Goal: Transaction & Acquisition: Purchase product/service

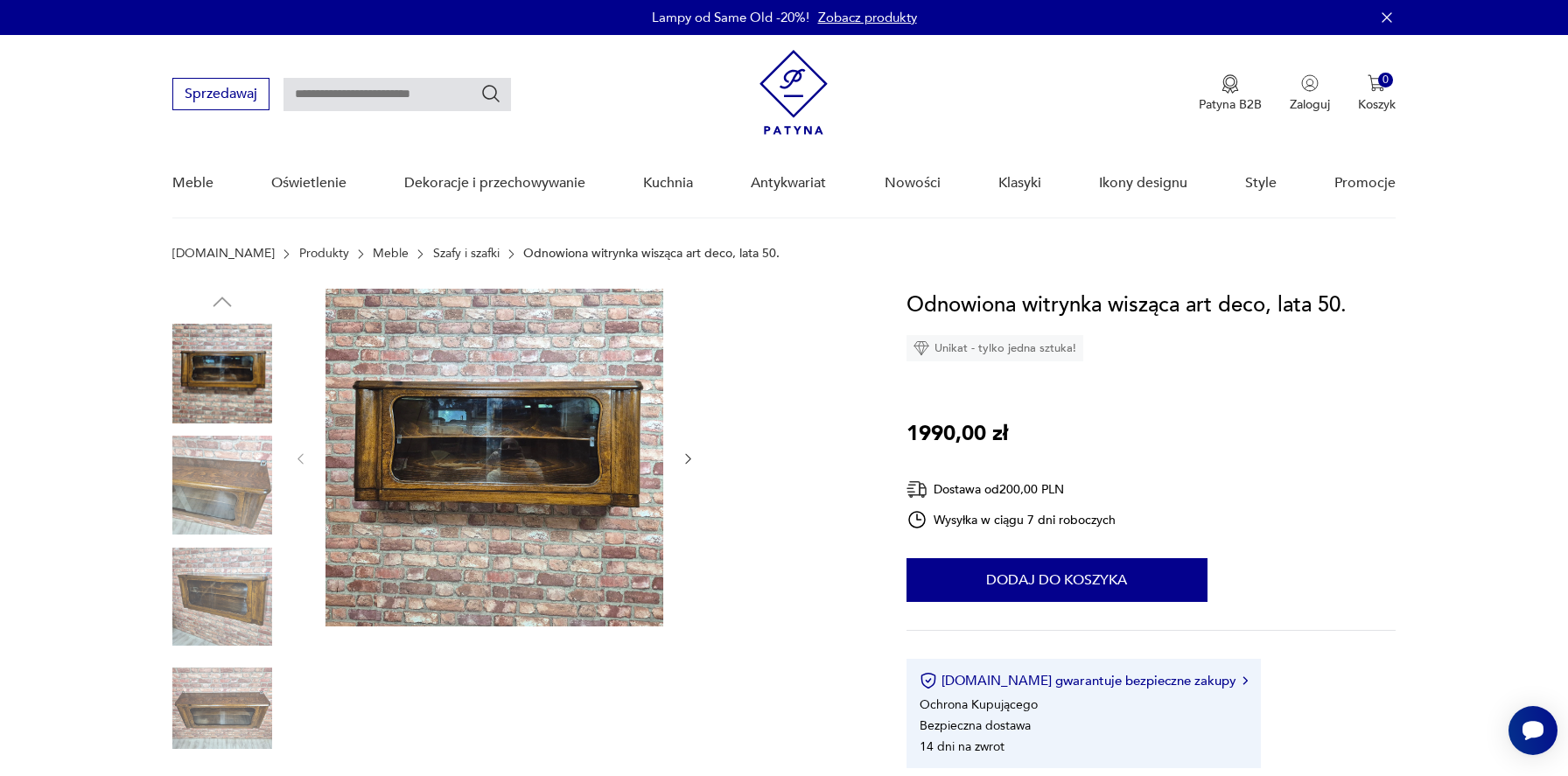
click at [688, 457] on icon "button" at bounding box center [688, 459] width 15 height 15
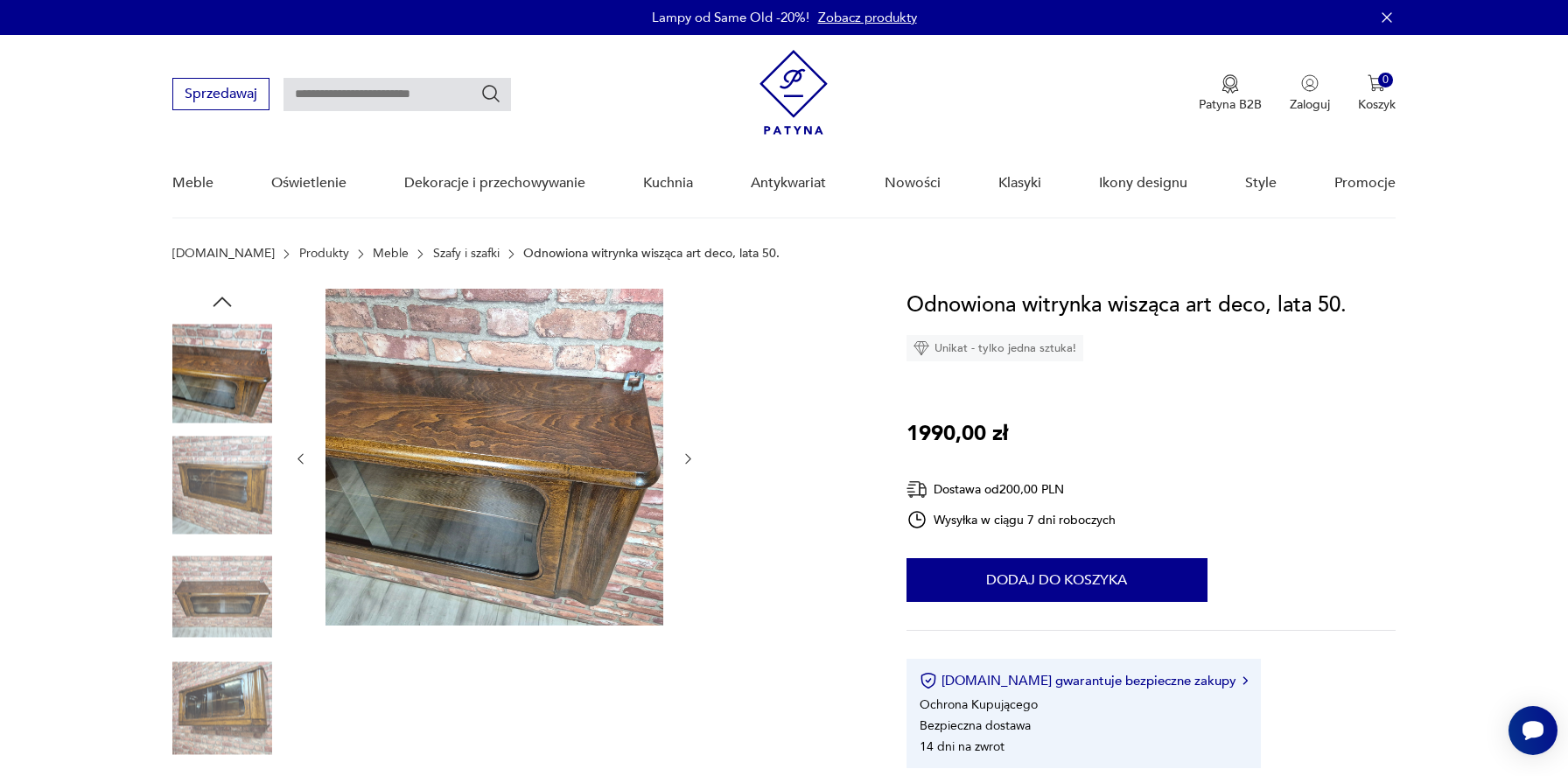
click at [688, 457] on icon "button" at bounding box center [688, 459] width 15 height 15
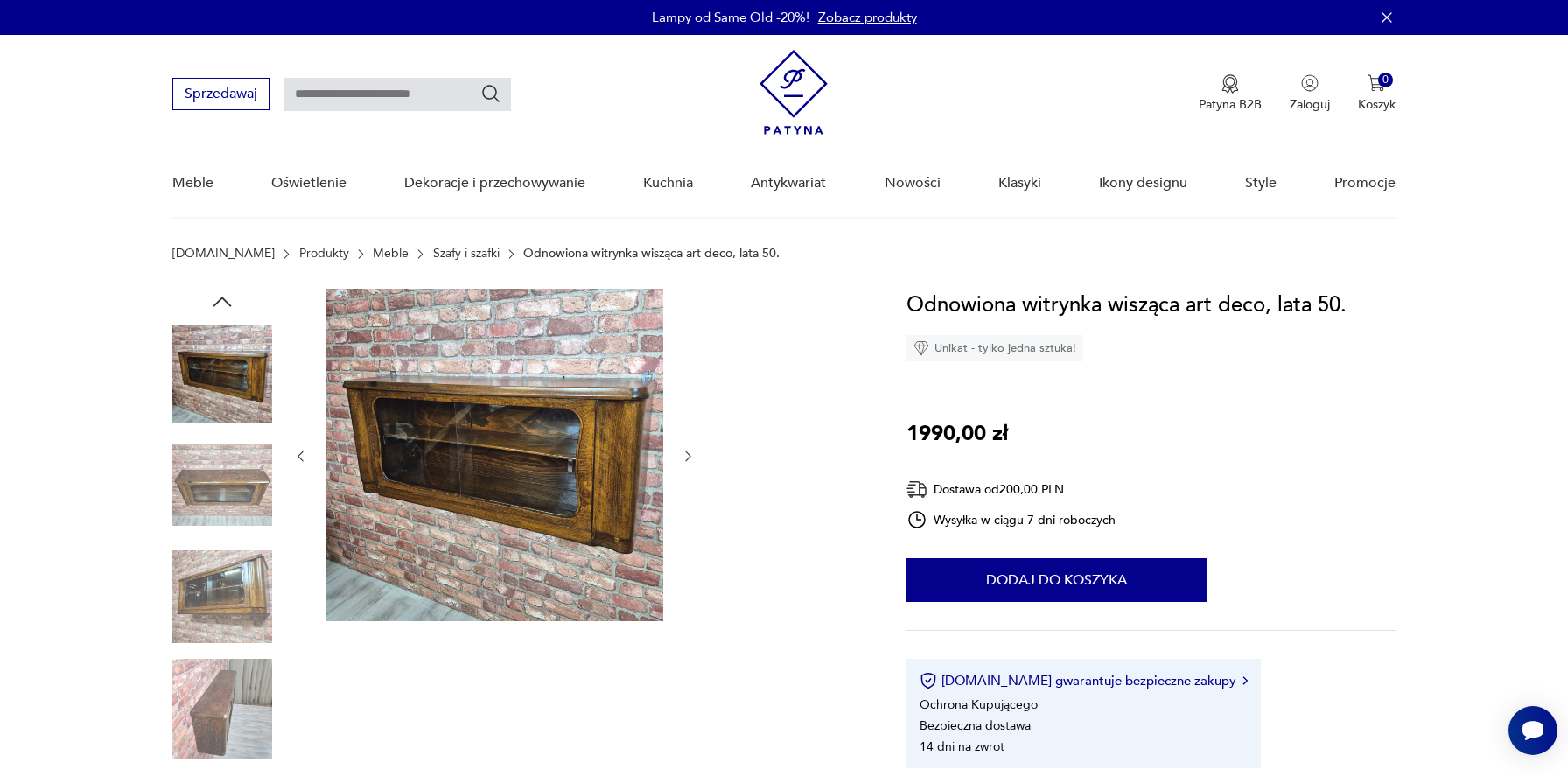
click at [689, 458] on icon "button" at bounding box center [688, 457] width 15 height 15
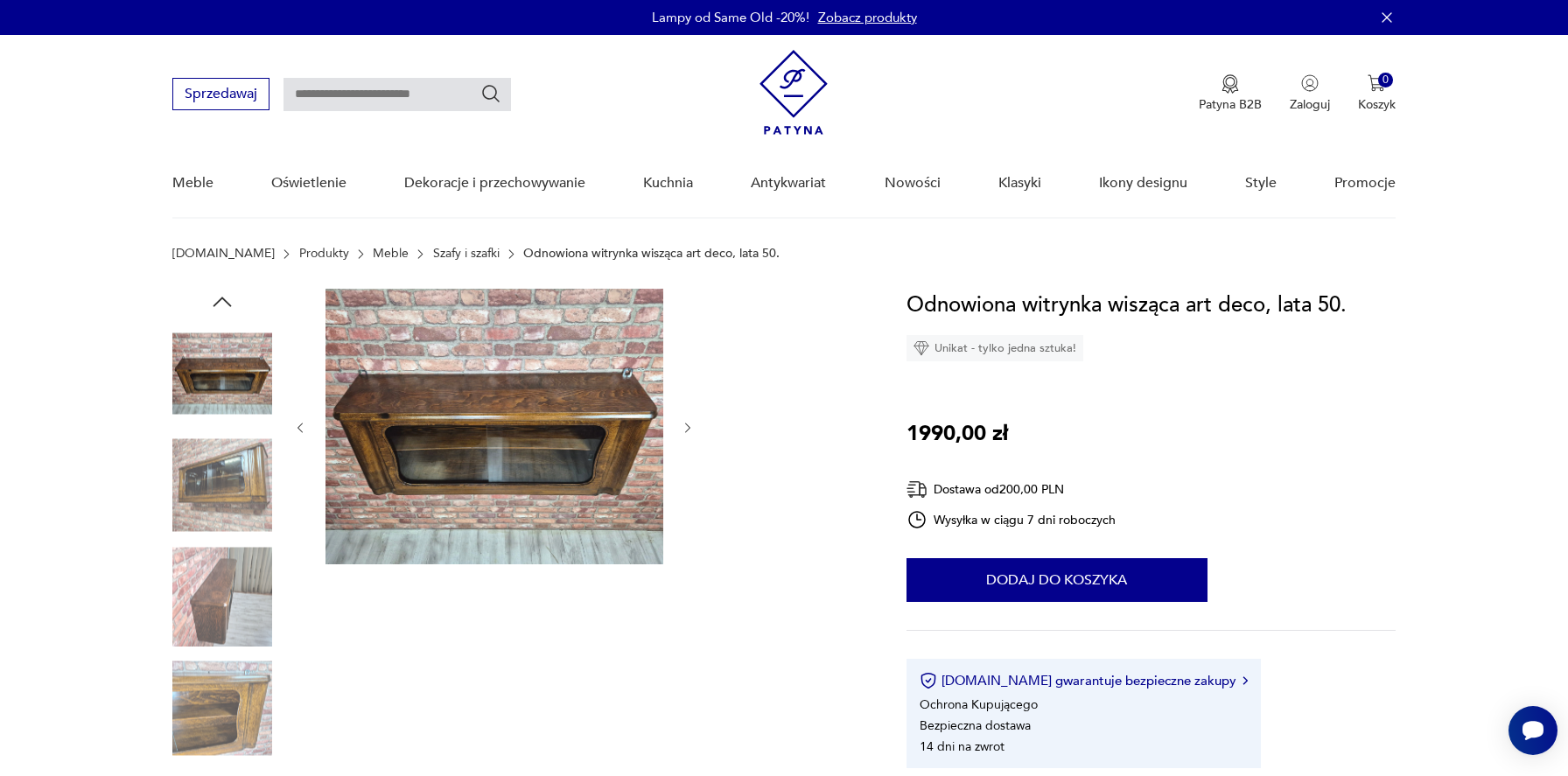
click at [689, 458] on div at bounding box center [494, 427] width 403 height 278
click at [687, 428] on icon "button" at bounding box center [688, 428] width 15 height 15
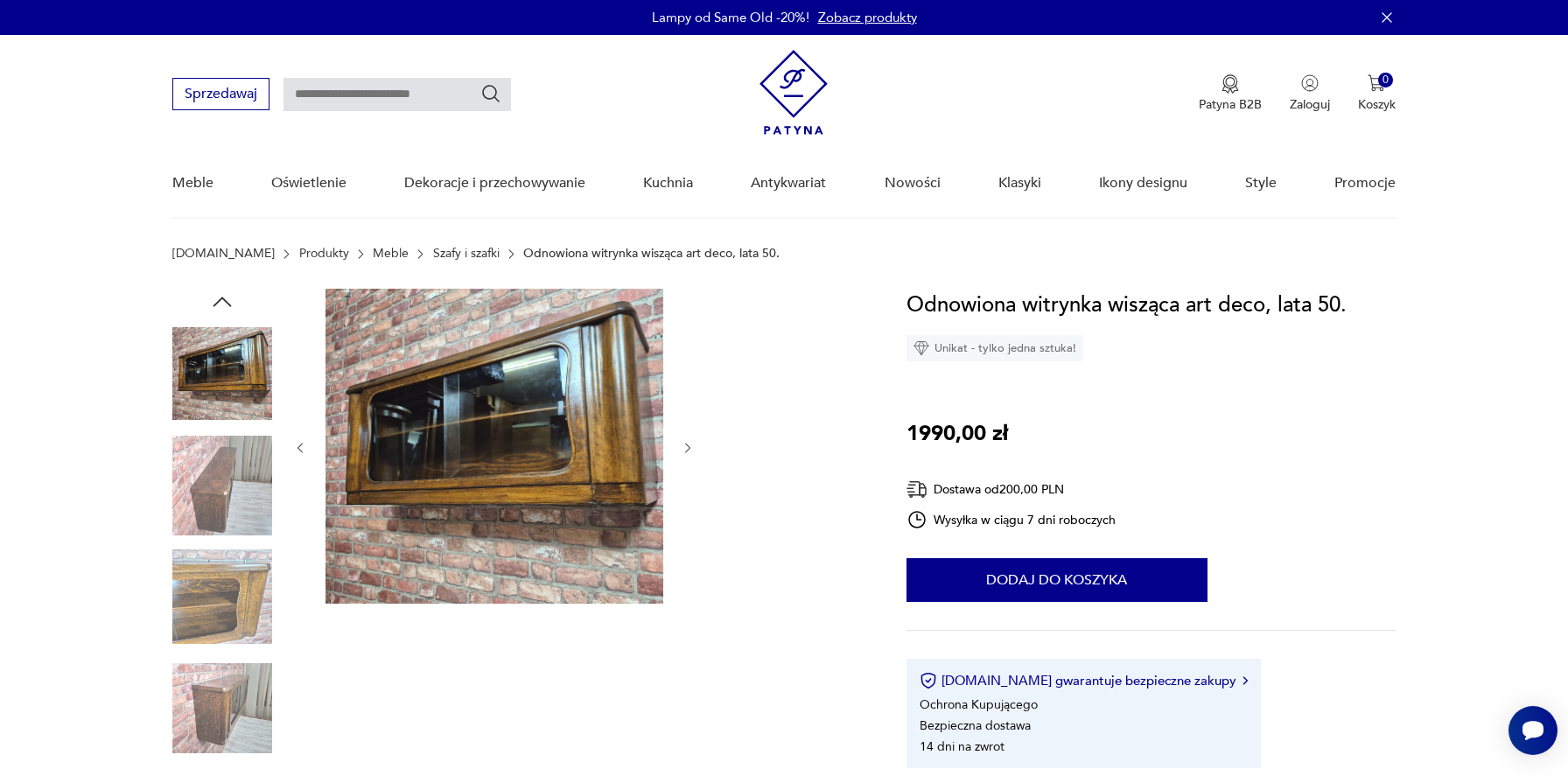
click at [687, 428] on div at bounding box center [494, 447] width 403 height 319
click at [687, 454] on icon "button" at bounding box center [688, 449] width 15 height 15
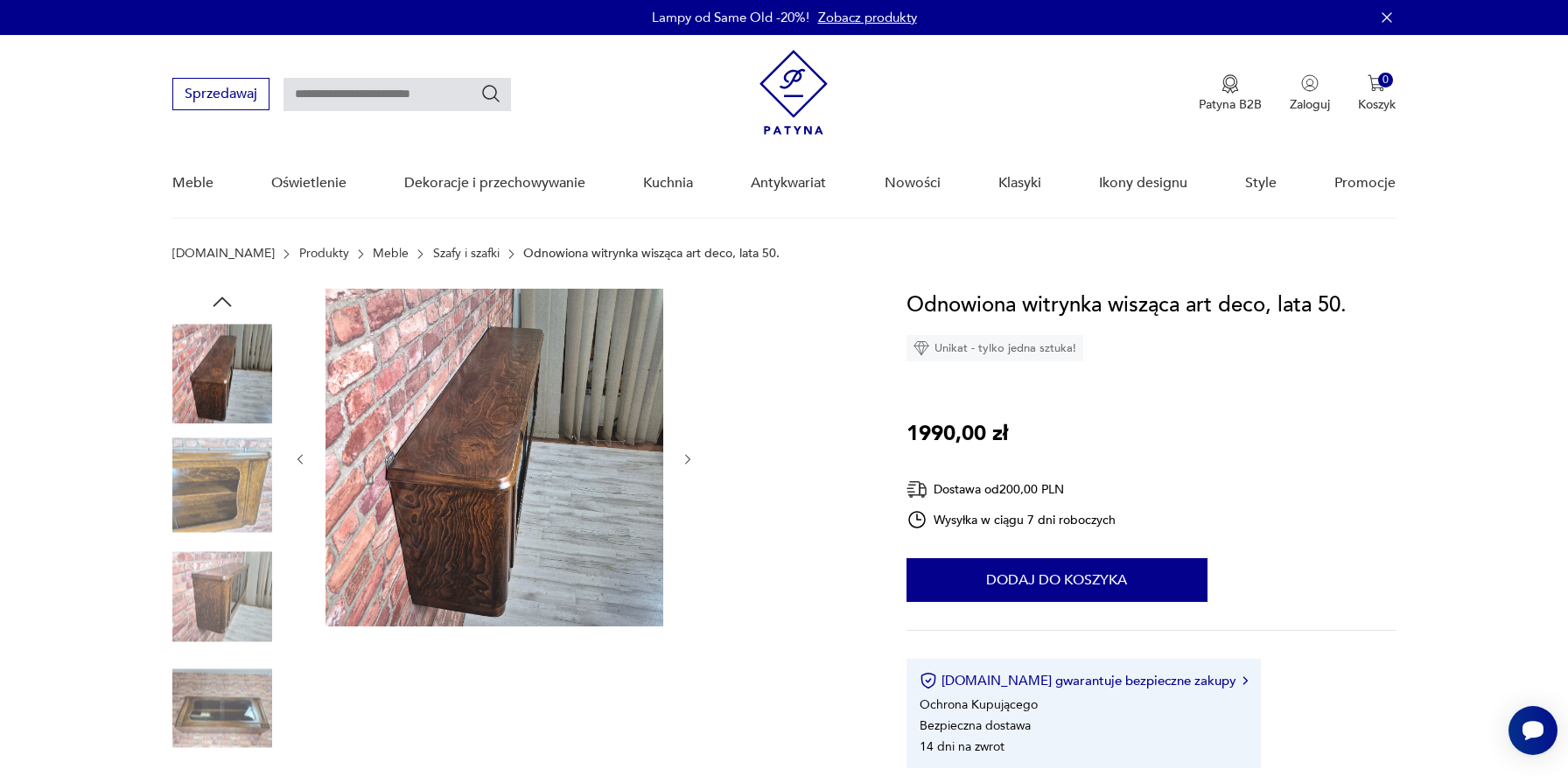
click at [687, 454] on icon "button" at bounding box center [688, 460] width 15 height 15
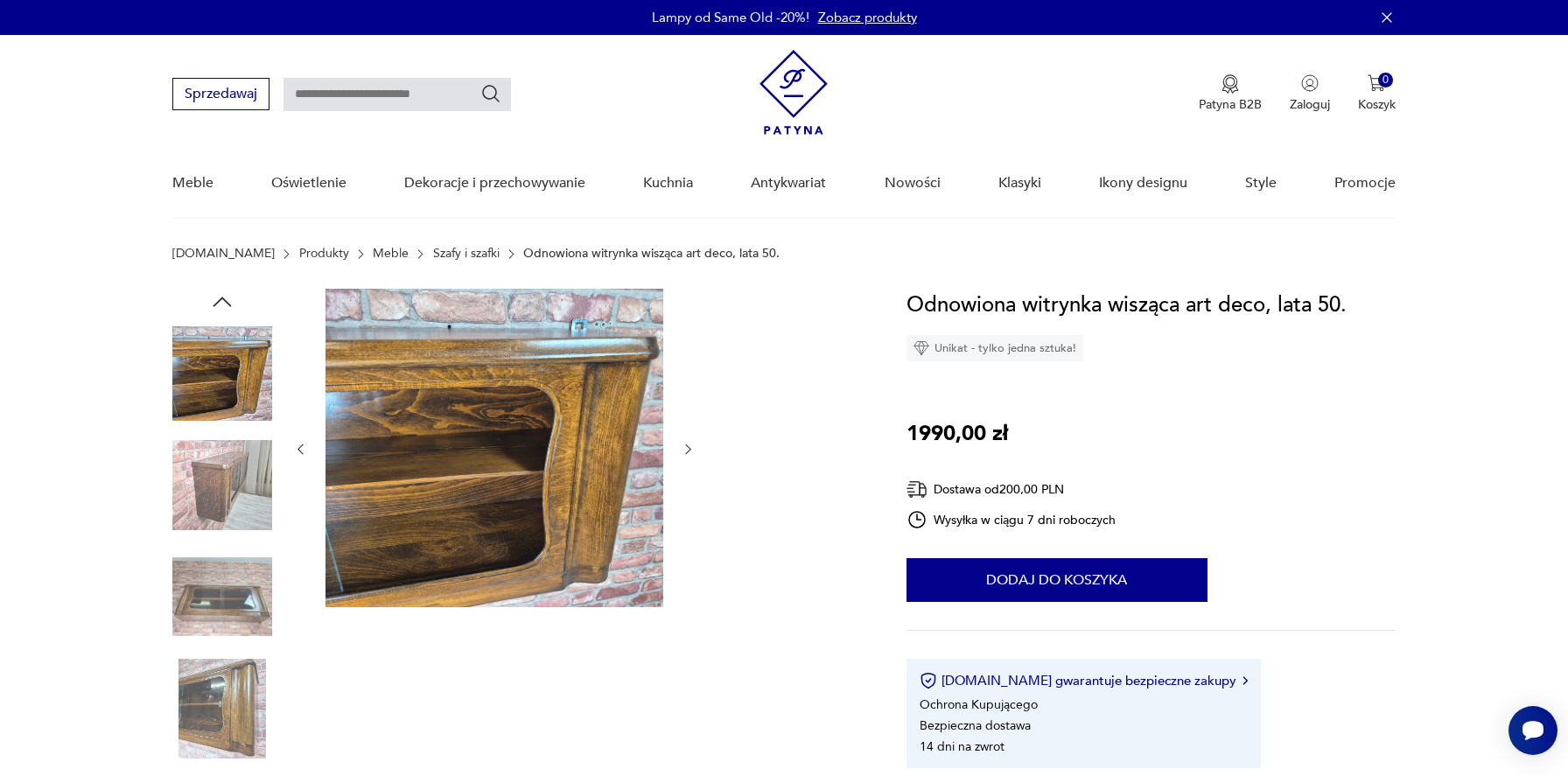
click at [687, 454] on icon "button" at bounding box center [688, 450] width 15 height 15
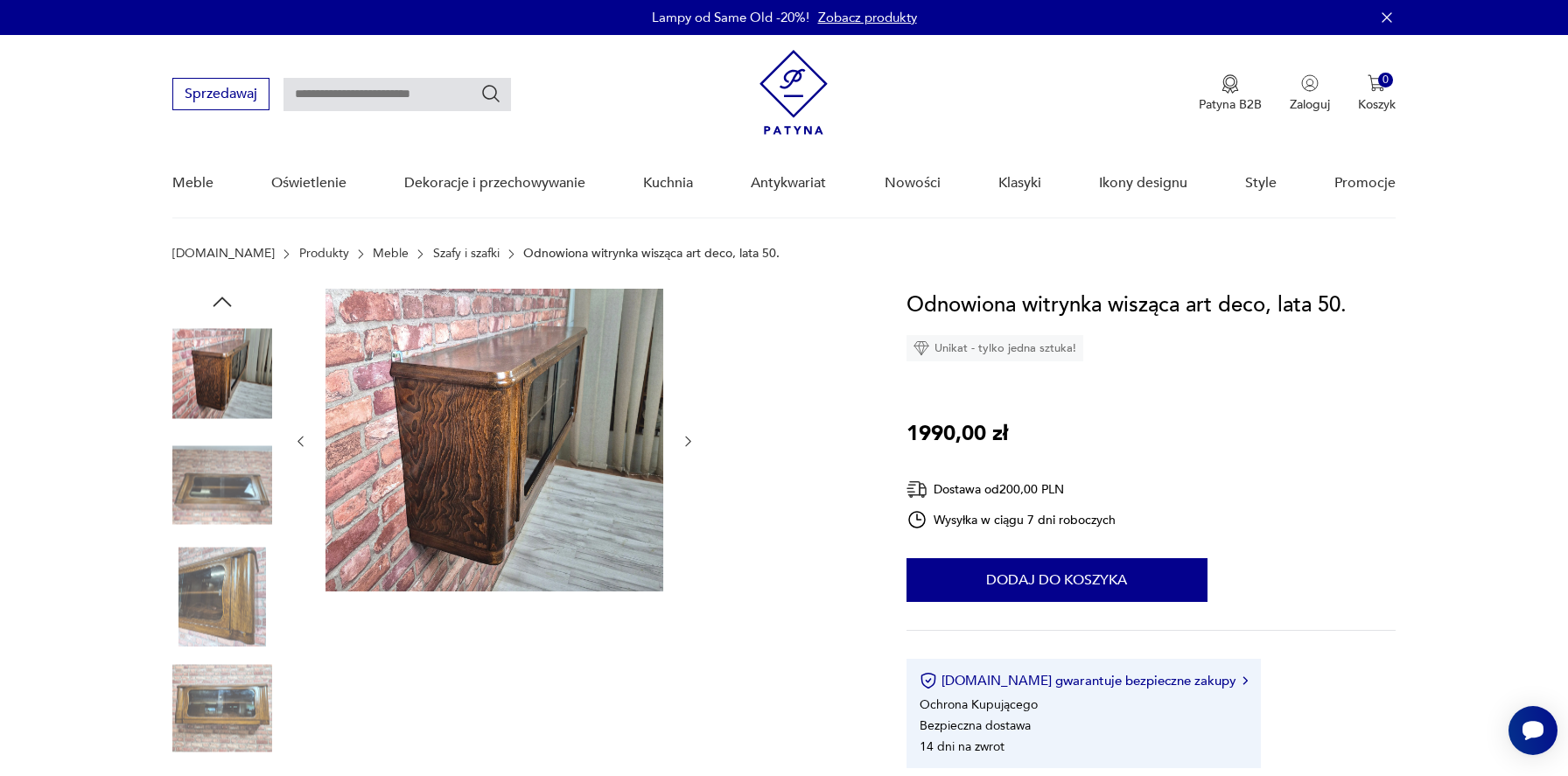
click at [687, 454] on div at bounding box center [494, 440] width 403 height 305
click at [688, 442] on icon "button" at bounding box center [688, 441] width 15 height 15
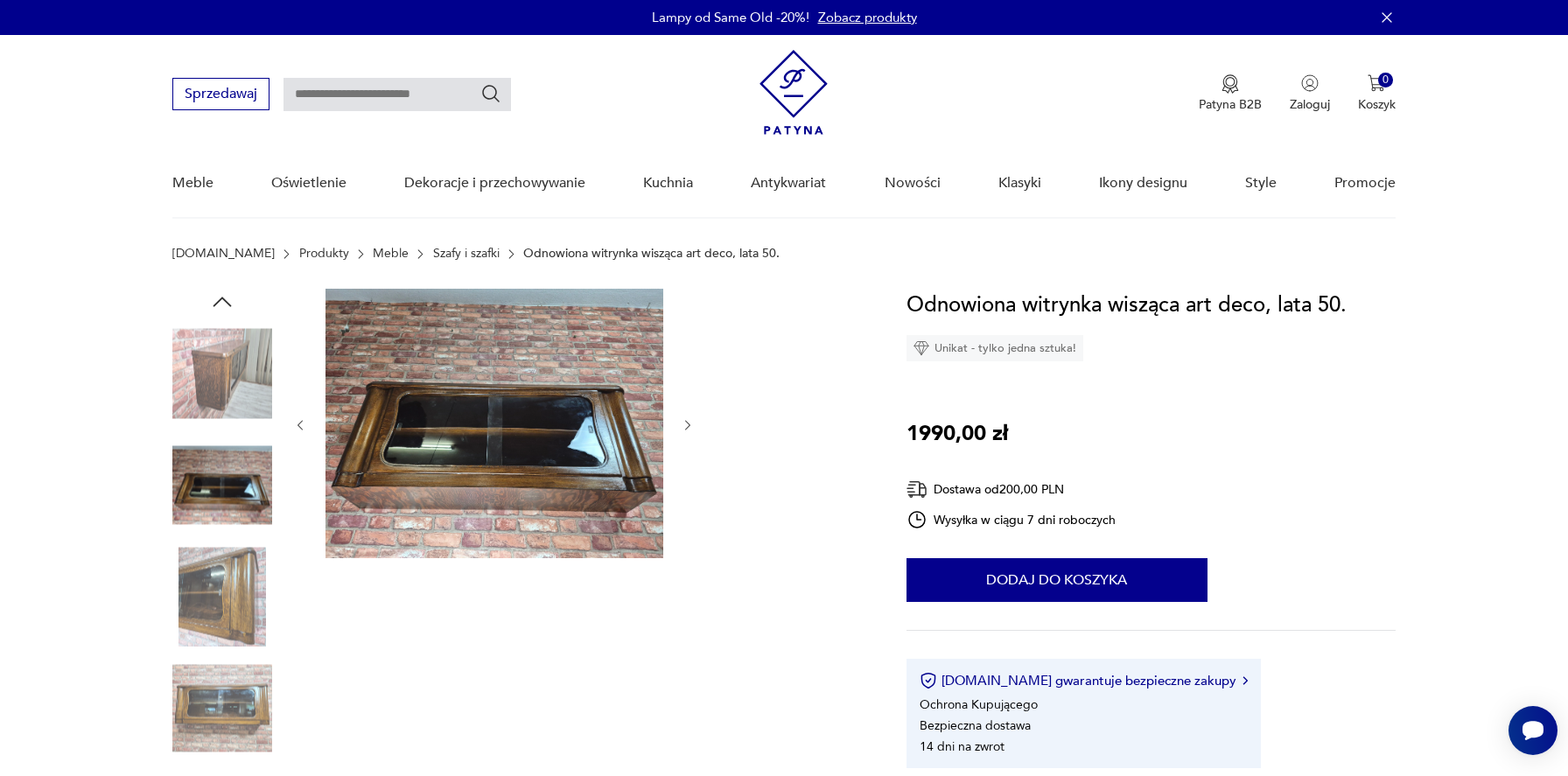
click at [688, 425] on icon "button" at bounding box center [688, 426] width 15 height 15
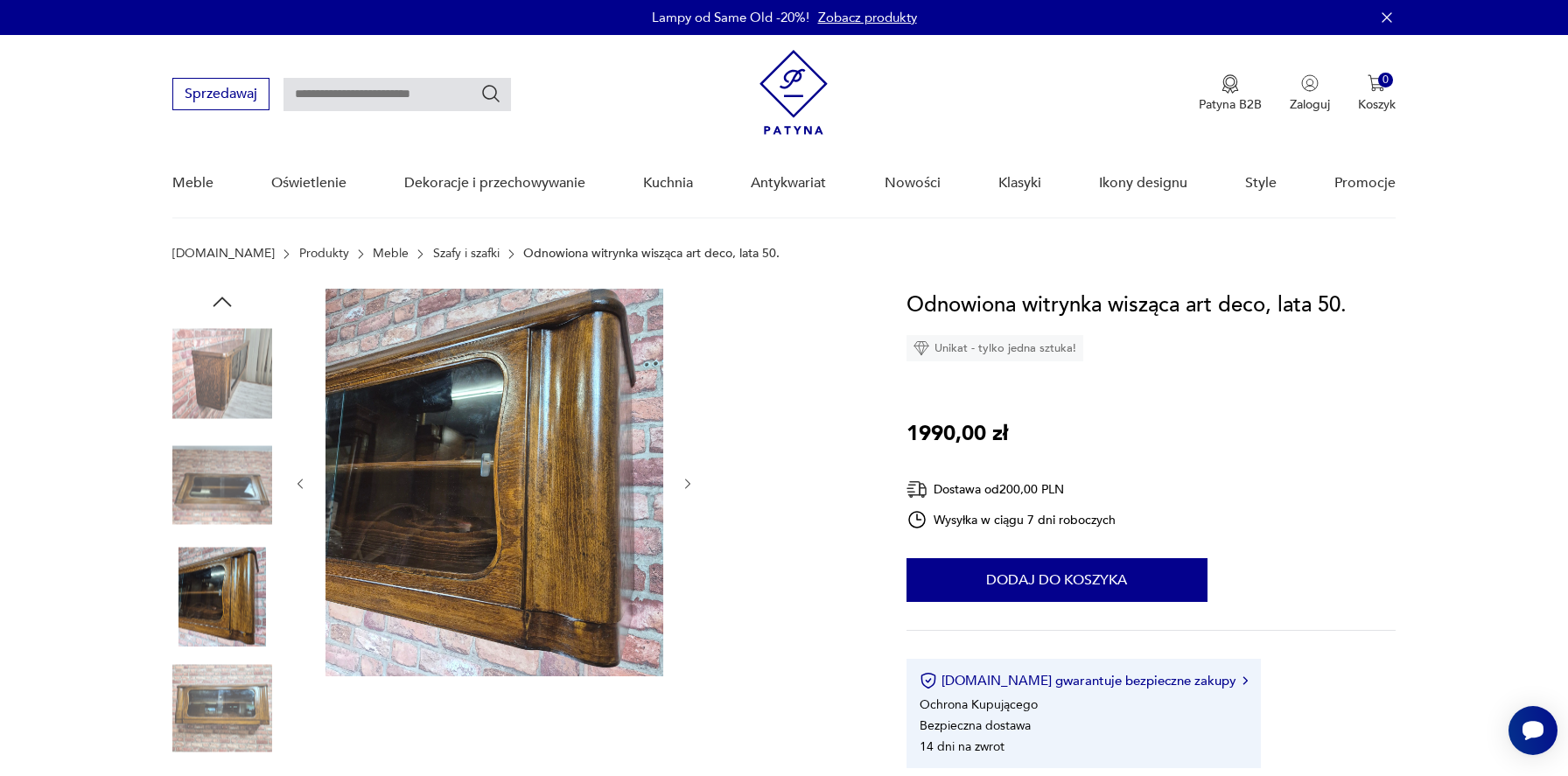
click at [688, 425] on div at bounding box center [494, 483] width 403 height 390
click at [684, 488] on icon "button" at bounding box center [688, 485] width 15 height 15
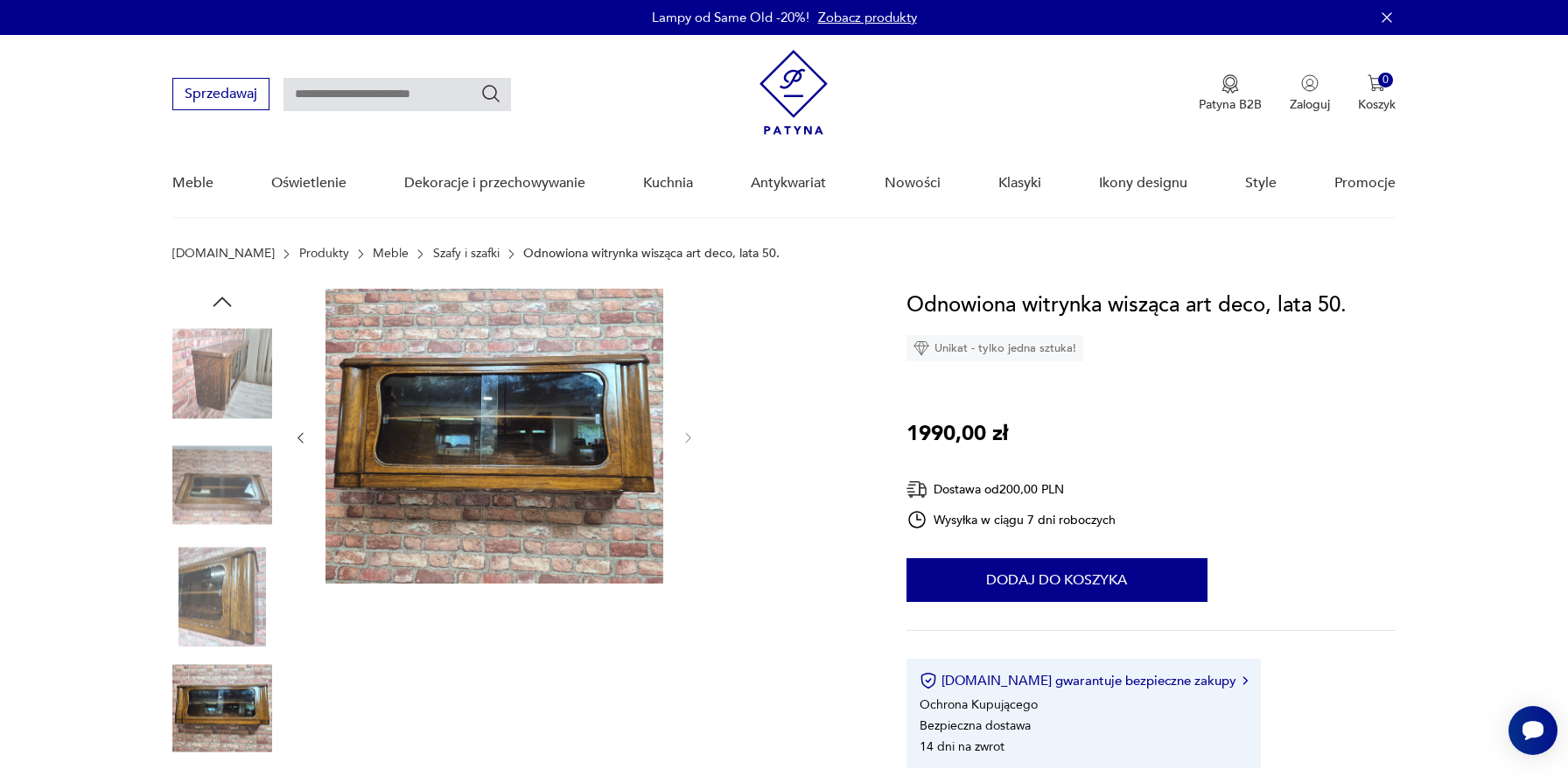
click at [684, 488] on div at bounding box center [494, 438] width 403 height 299
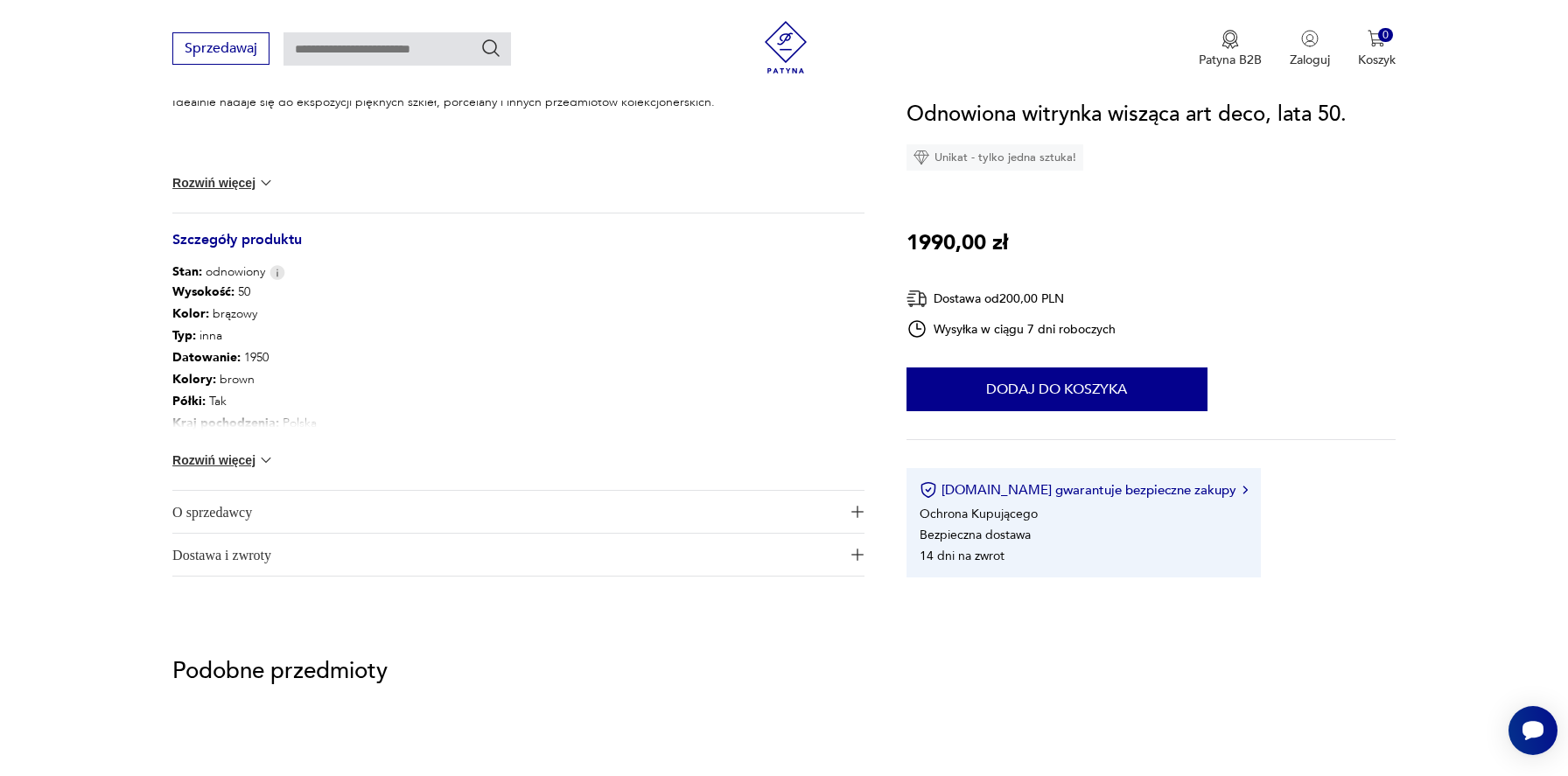
scroll to position [834, 0]
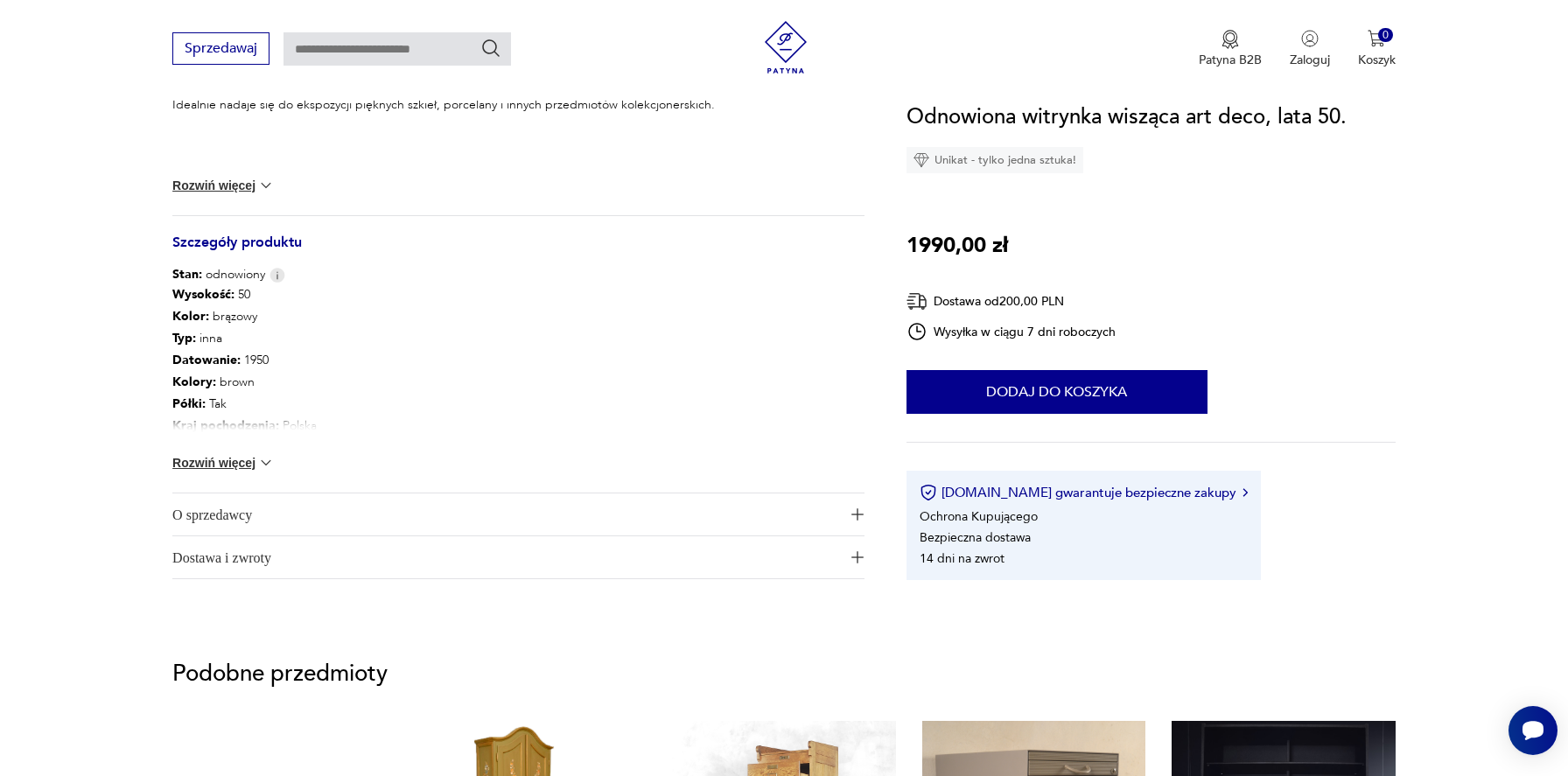
click at [263, 460] on img at bounding box center [266, 462] width 18 height 18
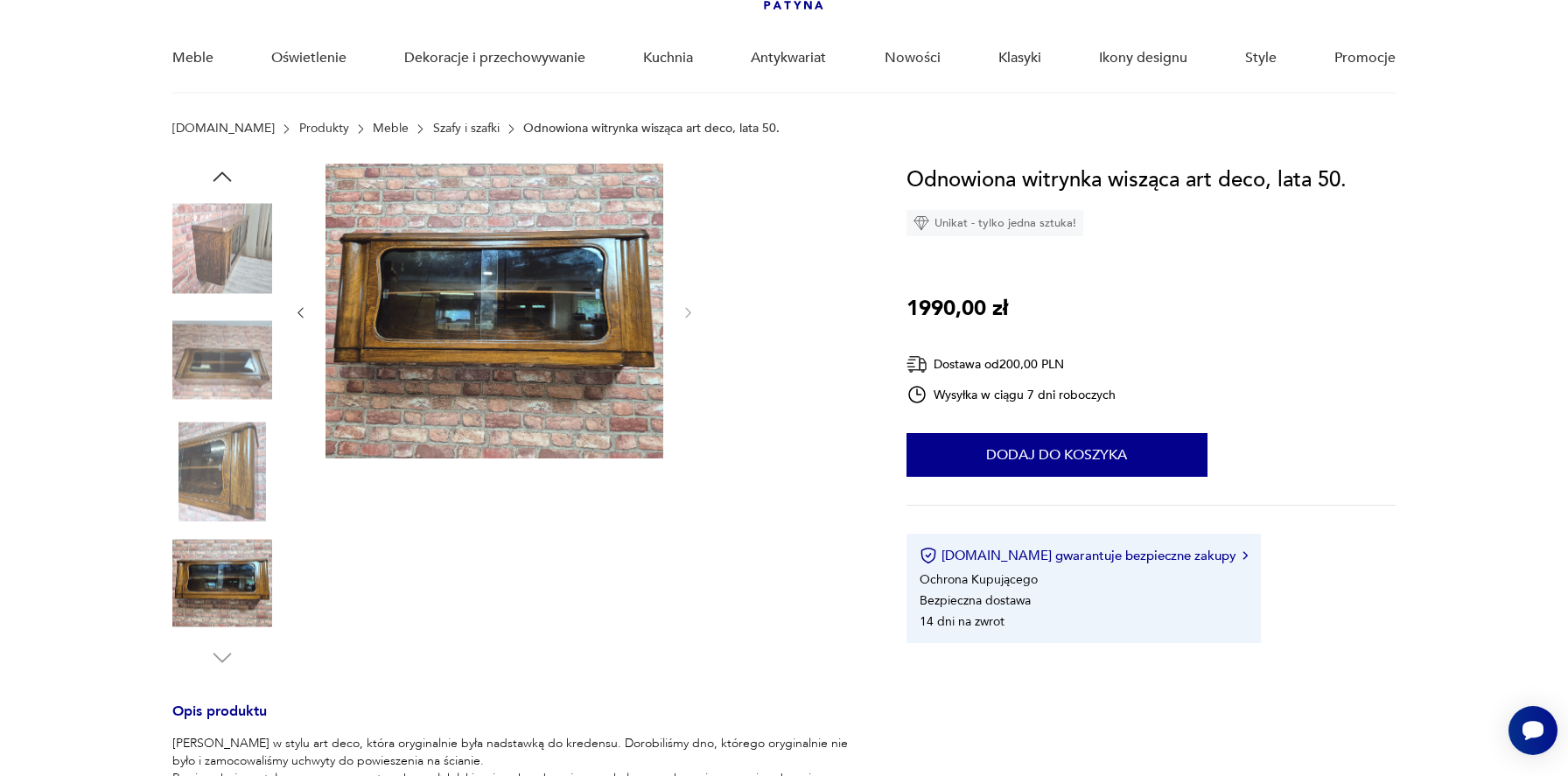
scroll to position [0, 0]
